Goal: Understand process/instructions

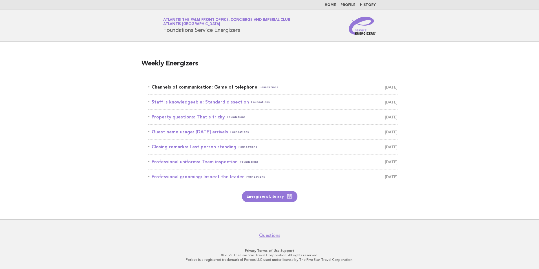
click at [216, 86] on link "Channels of communication: Game of telephone Foundations August 29" at bounding box center [272, 87] width 249 height 8
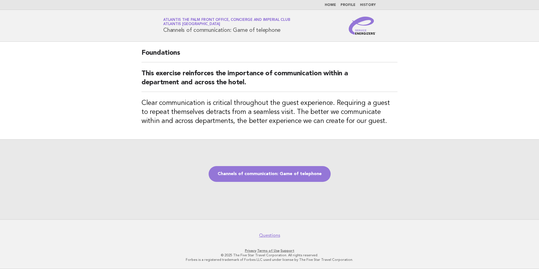
drag, startPoint x: 283, startPoint y: 32, endPoint x: 163, endPoint y: 33, distance: 120.0
click at [163, 33] on div "Service Energizers Atlantis The Palm Front Office, Concierge and Imperial Club …" at bounding box center [269, 26] width 228 height 18
copy h1 "Channels of communication: Game of telephone"
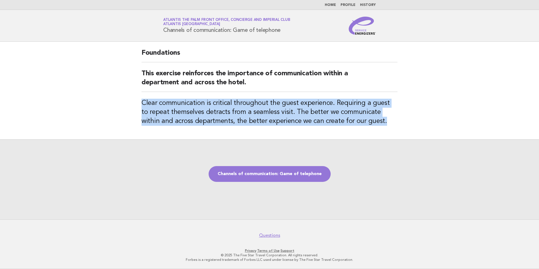
drag, startPoint x: 141, startPoint y: 99, endPoint x: 365, endPoint y: 123, distance: 225.0
click at [365, 123] on div "Foundations This exercise reinforces the importance of communication within a d…" at bounding box center [269, 90] width 269 height 97
copy h3 "Clear communication is critical throughout the guest experience. Requiring a gu…"
click at [281, 179] on link "Channels of communication: Game of telephone" at bounding box center [269, 174] width 122 height 16
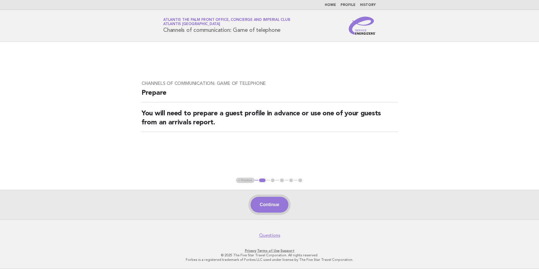
click at [264, 208] on button "Continue" at bounding box center [268, 205] width 37 height 16
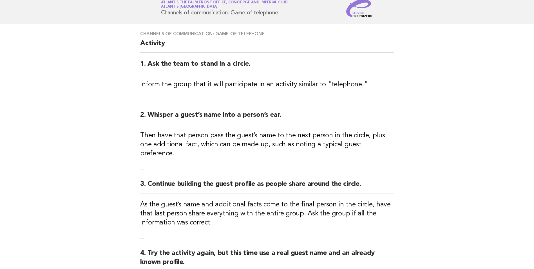
scroll to position [141, 0]
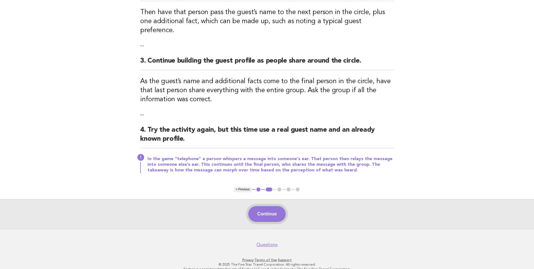
click at [277, 206] on button "Continue" at bounding box center [266, 214] width 37 height 16
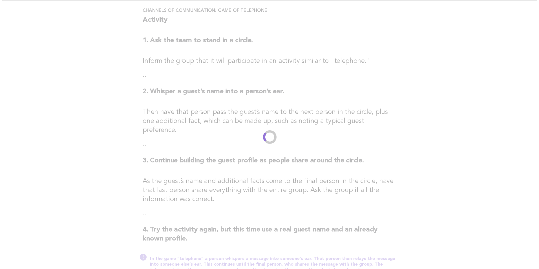
scroll to position [0, 0]
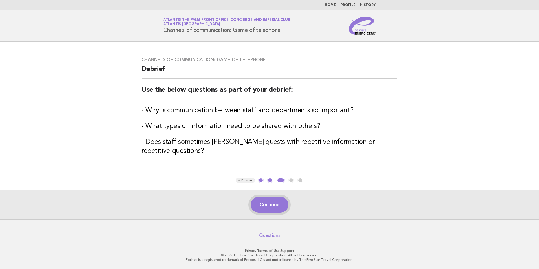
click at [265, 211] on div "Continue" at bounding box center [269, 205] width 539 height 30
click at [266, 204] on button "Continue" at bounding box center [268, 205] width 37 height 16
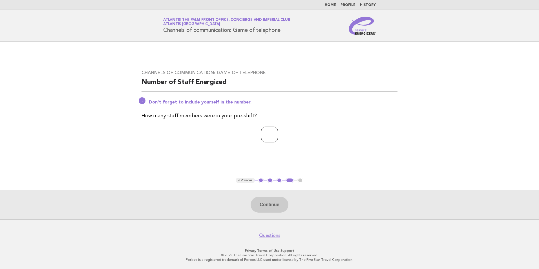
click at [261, 132] on input "number" at bounding box center [269, 134] width 17 height 16
type input "**"
click at [259, 206] on button "Continue" at bounding box center [268, 205] width 37 height 16
